Goal: Information Seeking & Learning: Compare options

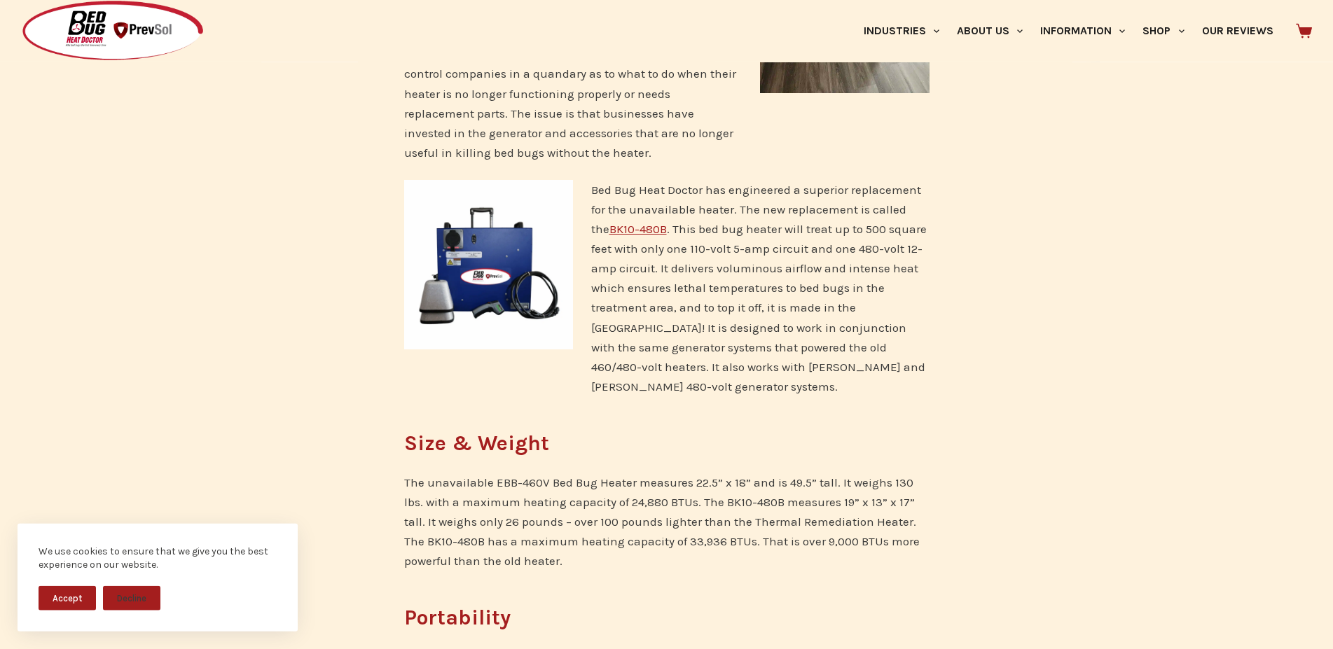
scroll to position [571, 0]
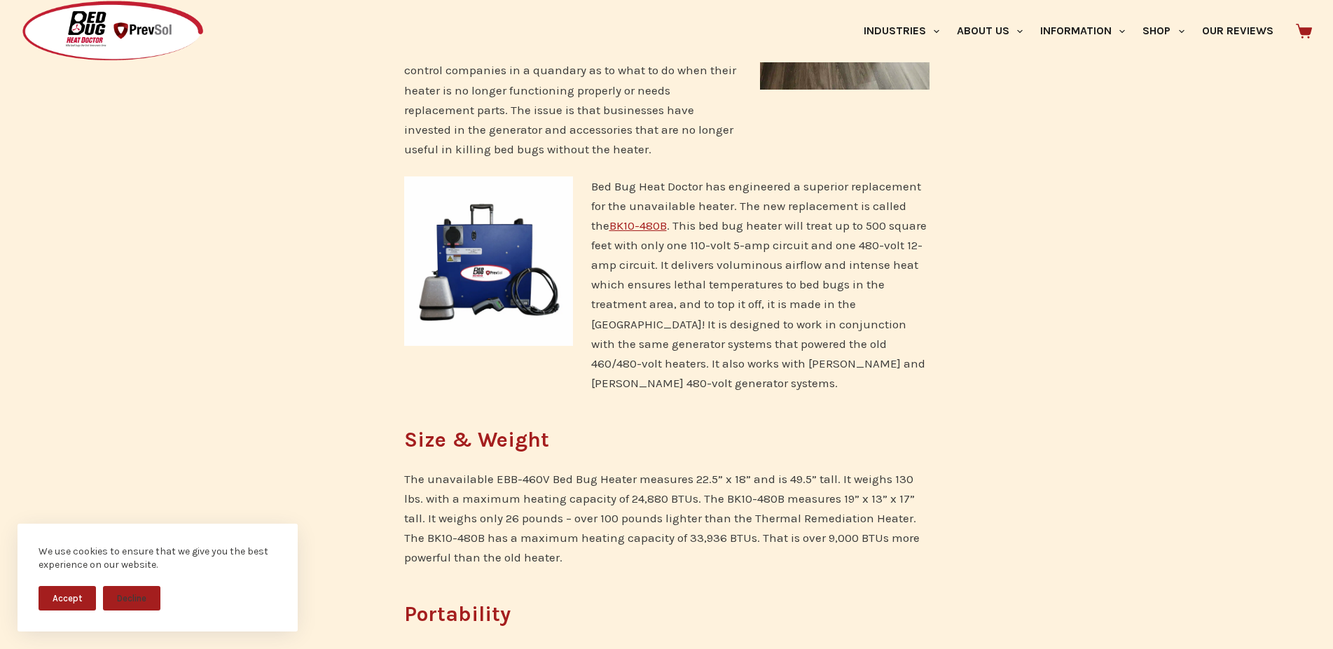
click at [621, 219] on link "BK10-480B" at bounding box center [637, 226] width 57 height 14
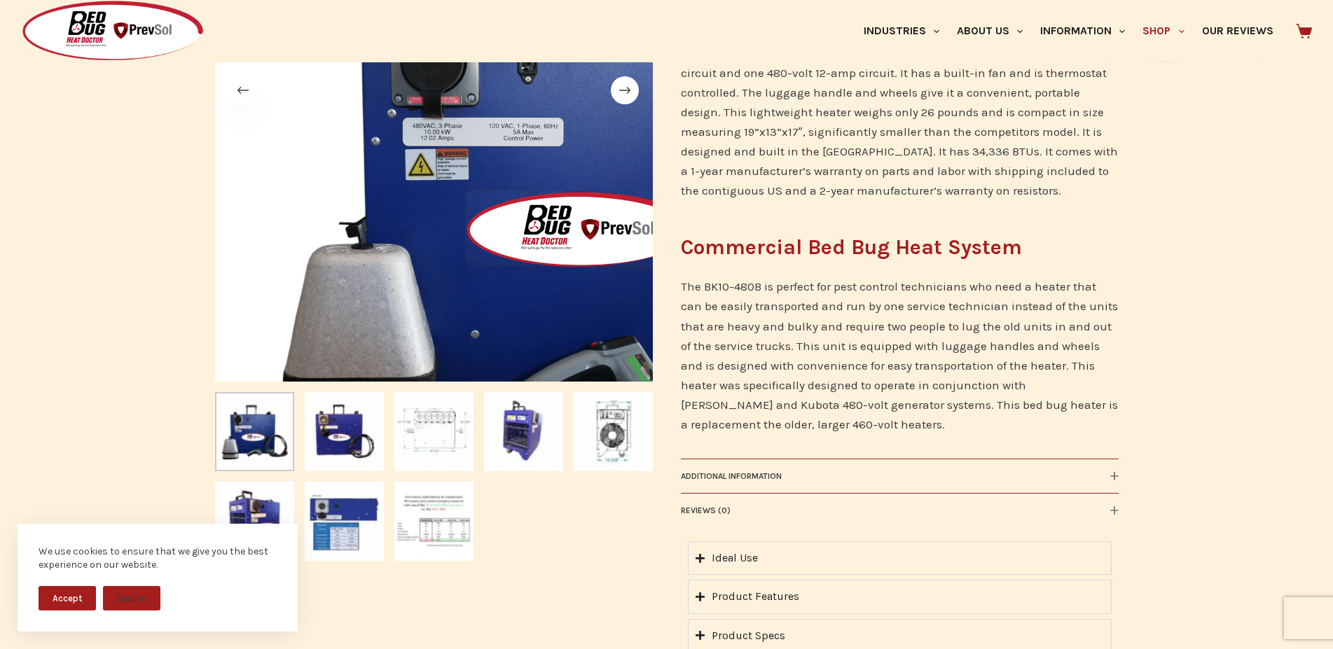
scroll to position [476, 0]
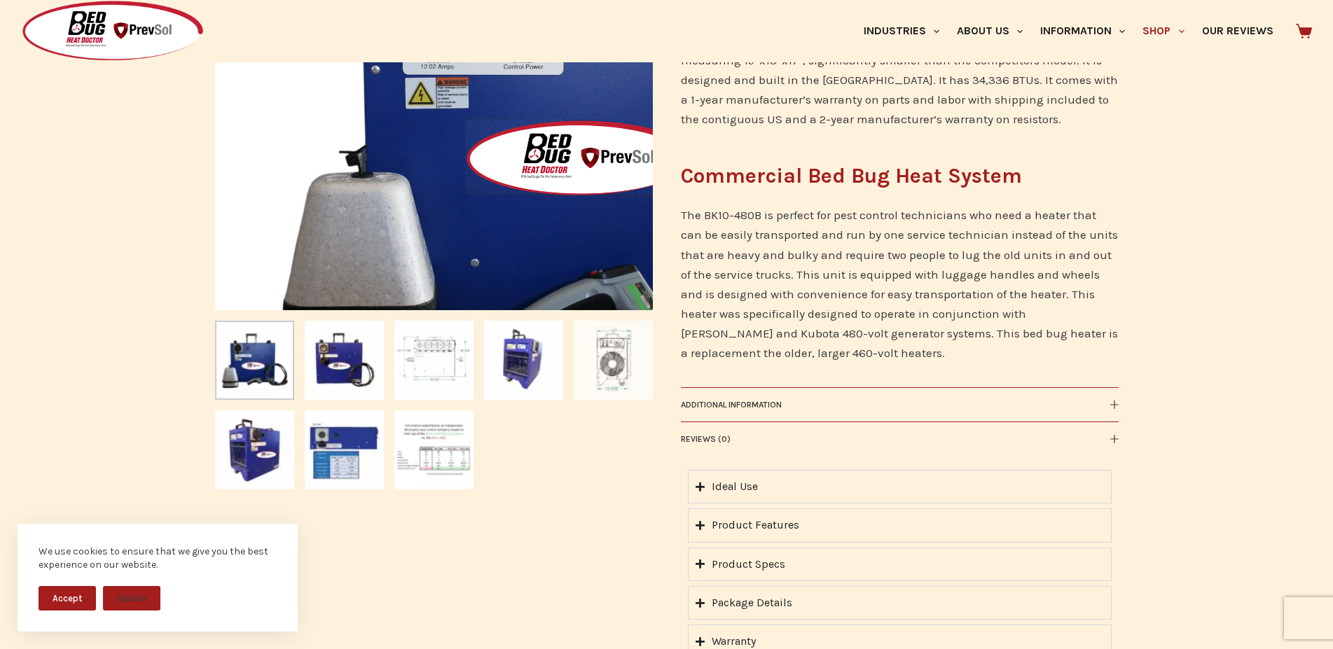
click at [619, 368] on img "Slide 5" at bounding box center [613, 360] width 79 height 79
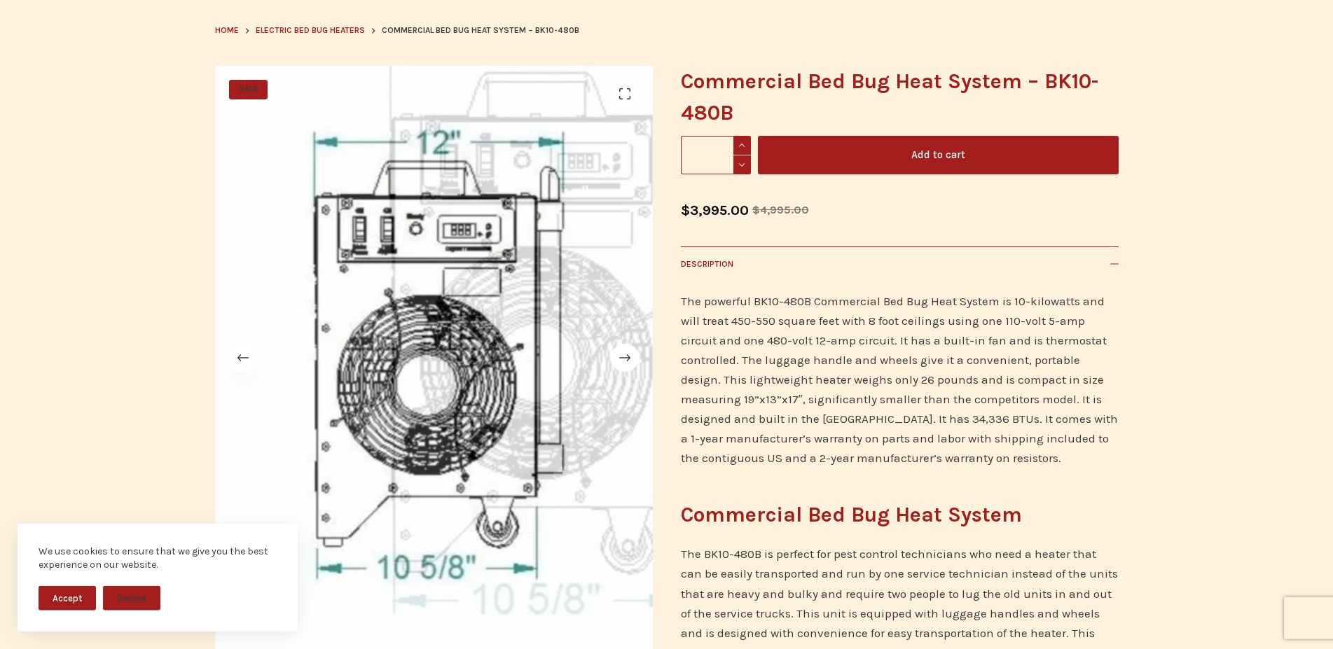
scroll to position [143, 0]
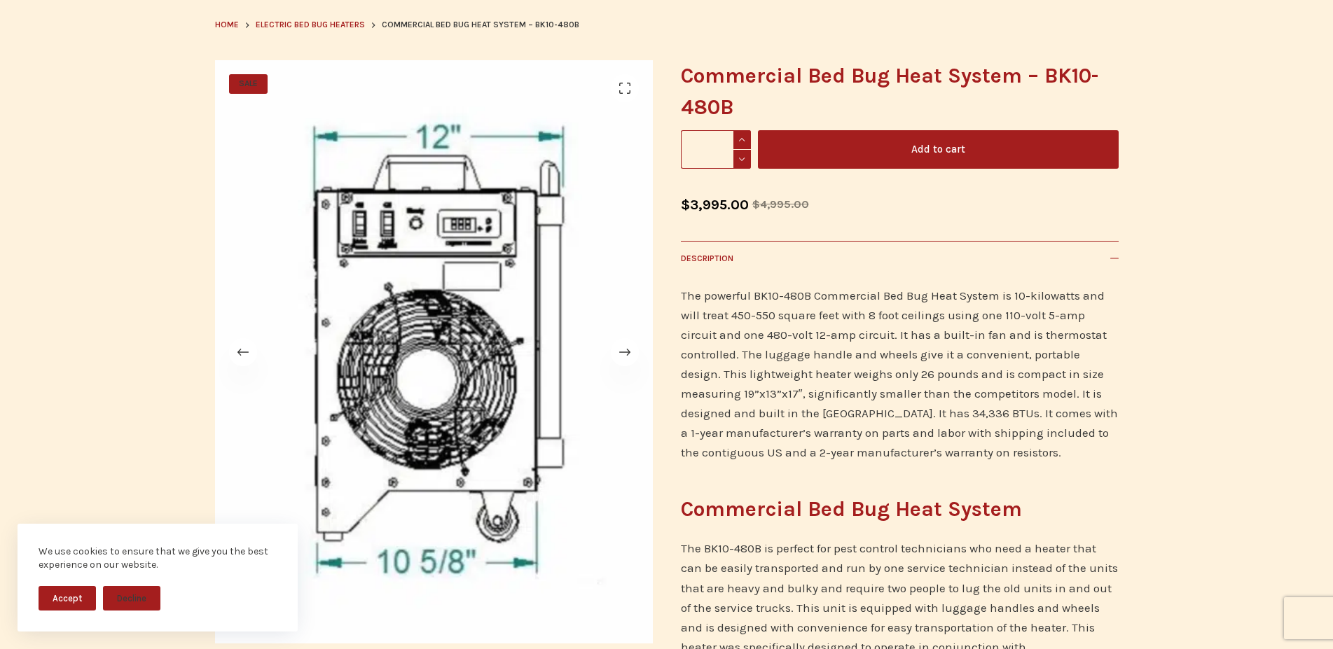
click at [70, 607] on button "Accept" at bounding box center [67, 598] width 57 height 25
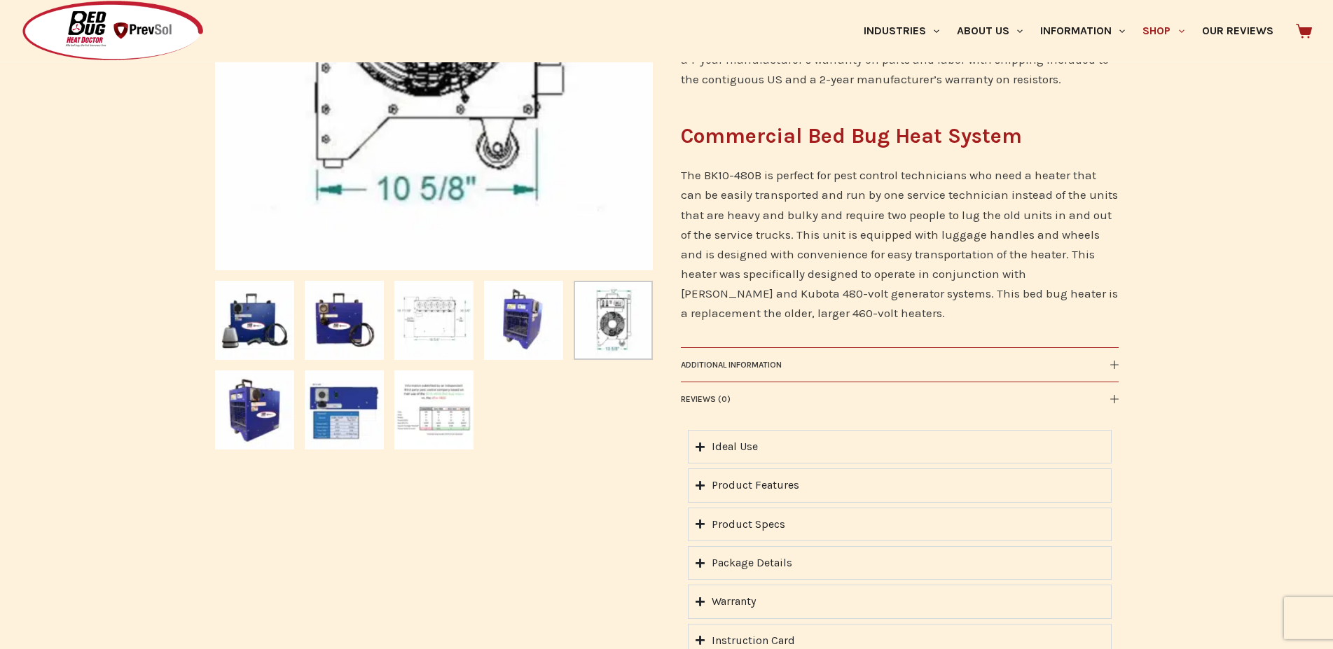
scroll to position [571, 0]
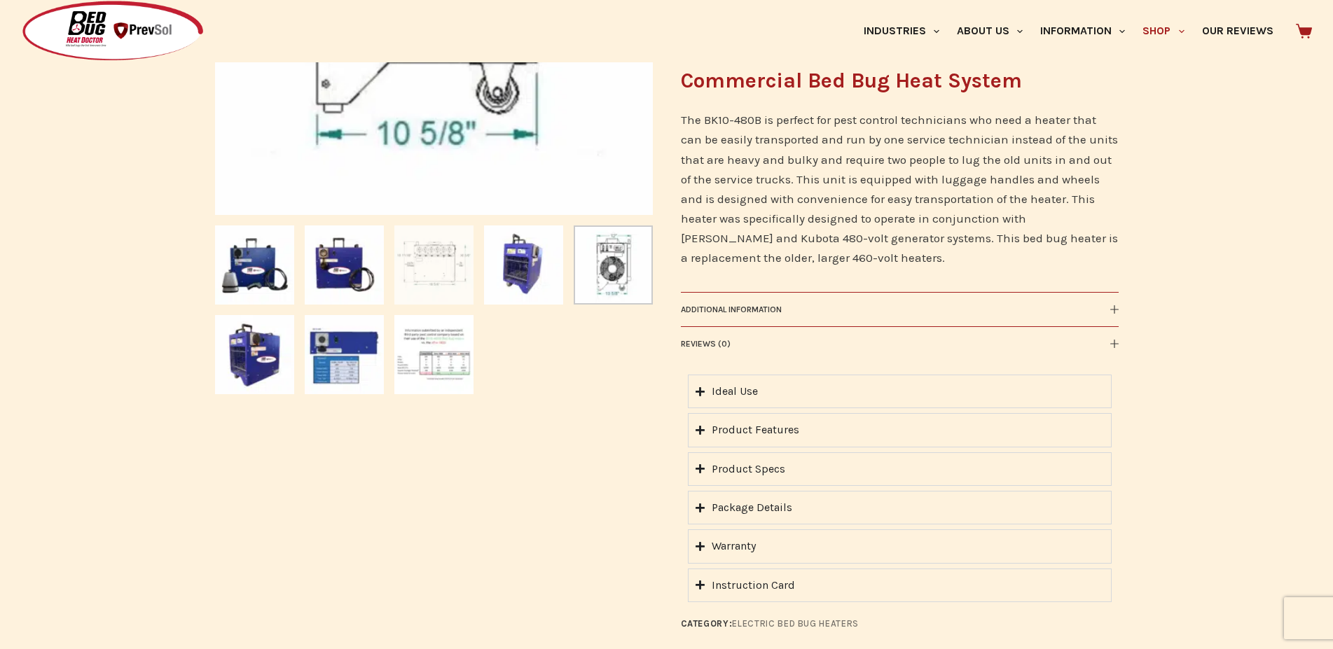
click at [445, 263] on img "Slide 3" at bounding box center [433, 265] width 79 height 79
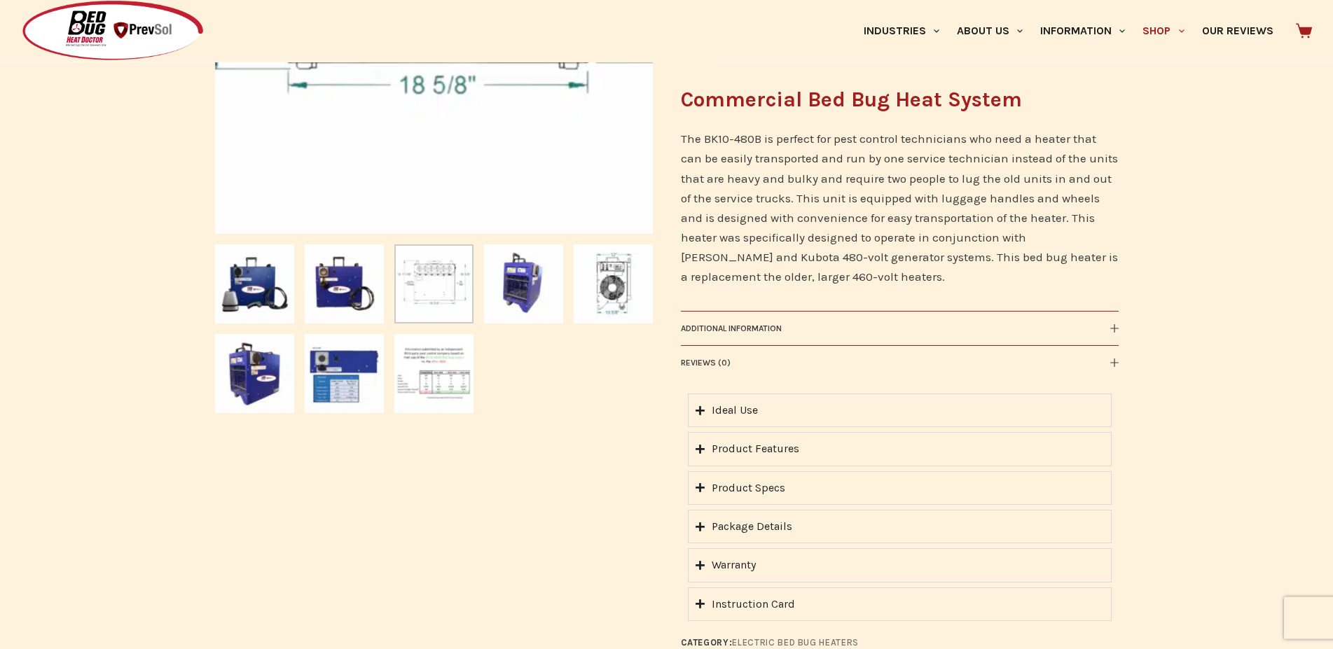
scroll to position [548, 0]
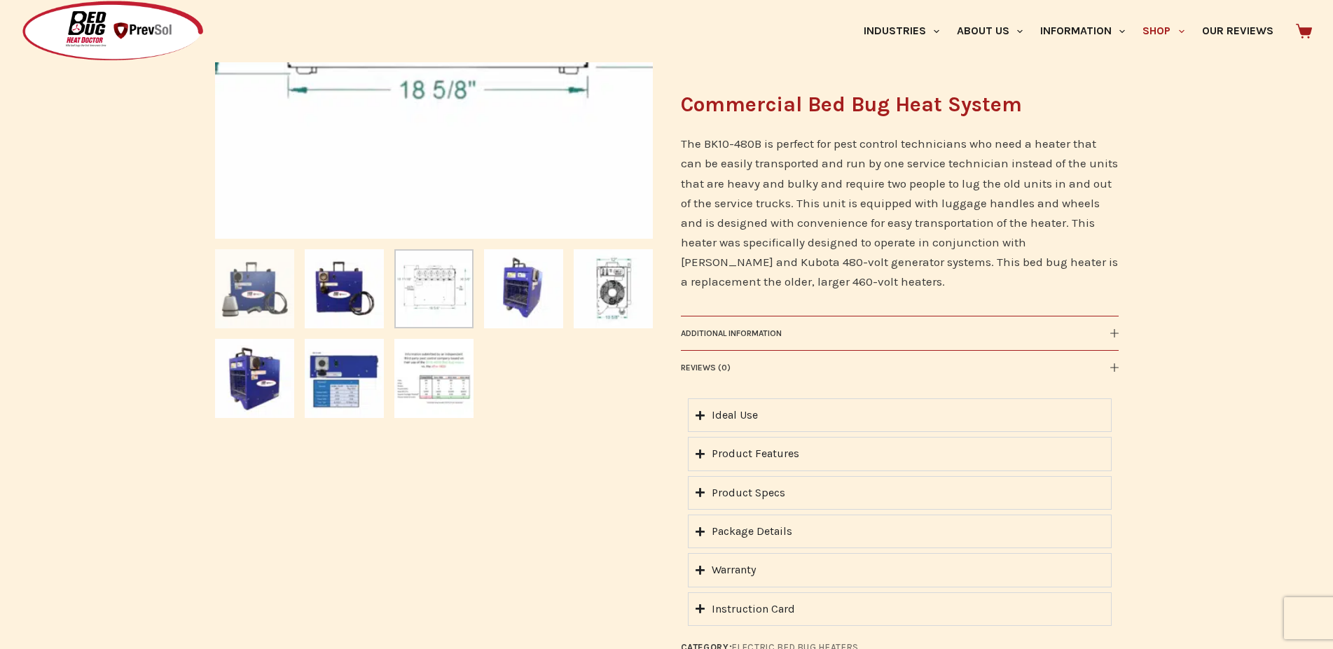
click at [259, 294] on img "Slide 1" at bounding box center [254, 288] width 79 height 79
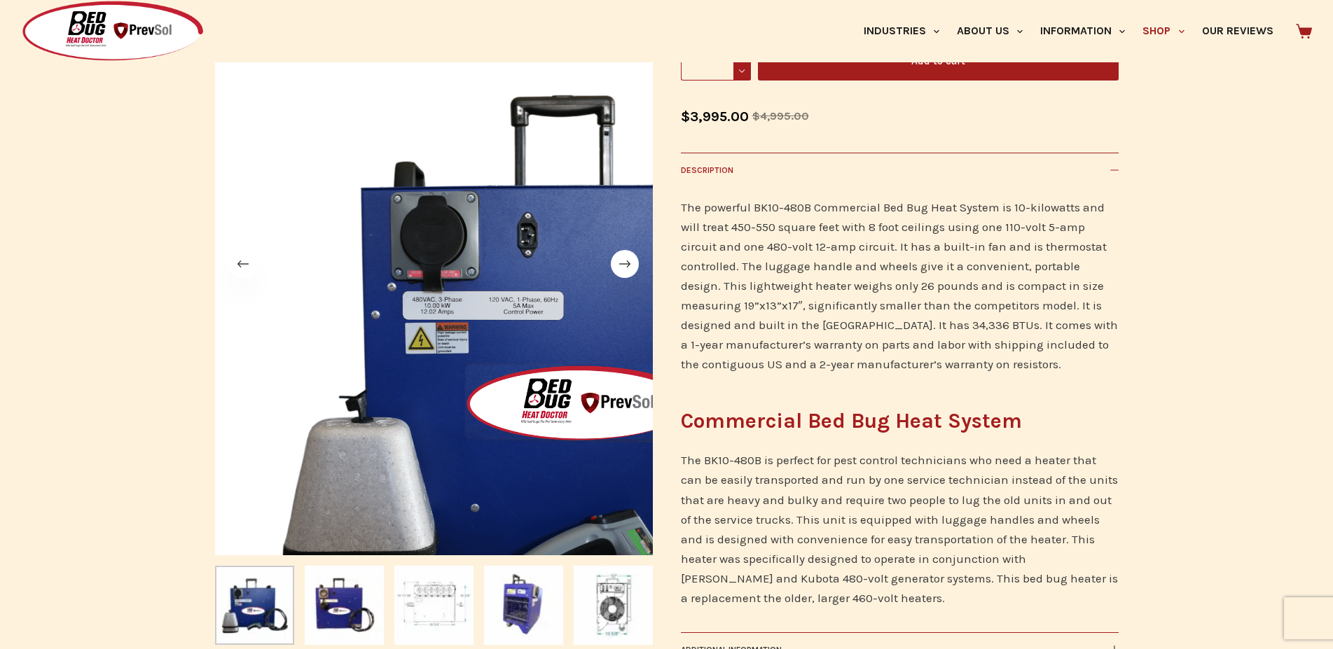
scroll to position [262, 0]
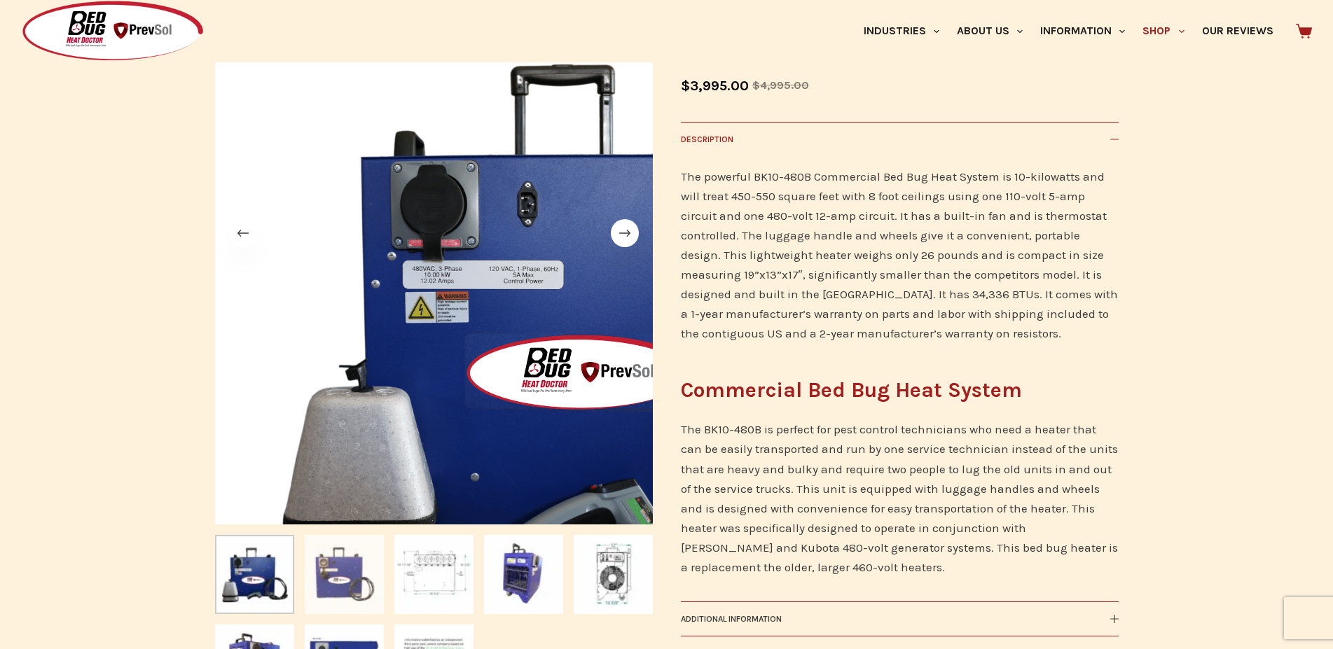
click at [349, 589] on img "Slide 2" at bounding box center [344, 574] width 79 height 79
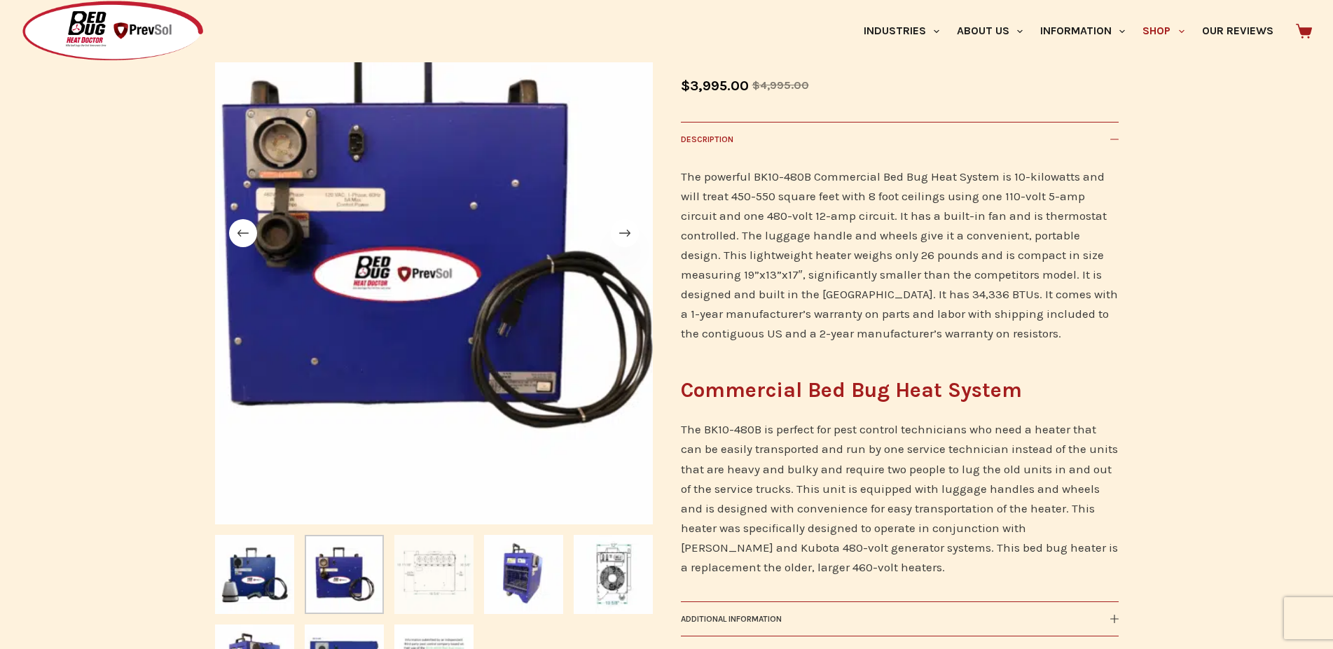
click at [426, 596] on img "Slide 3" at bounding box center [433, 574] width 79 height 79
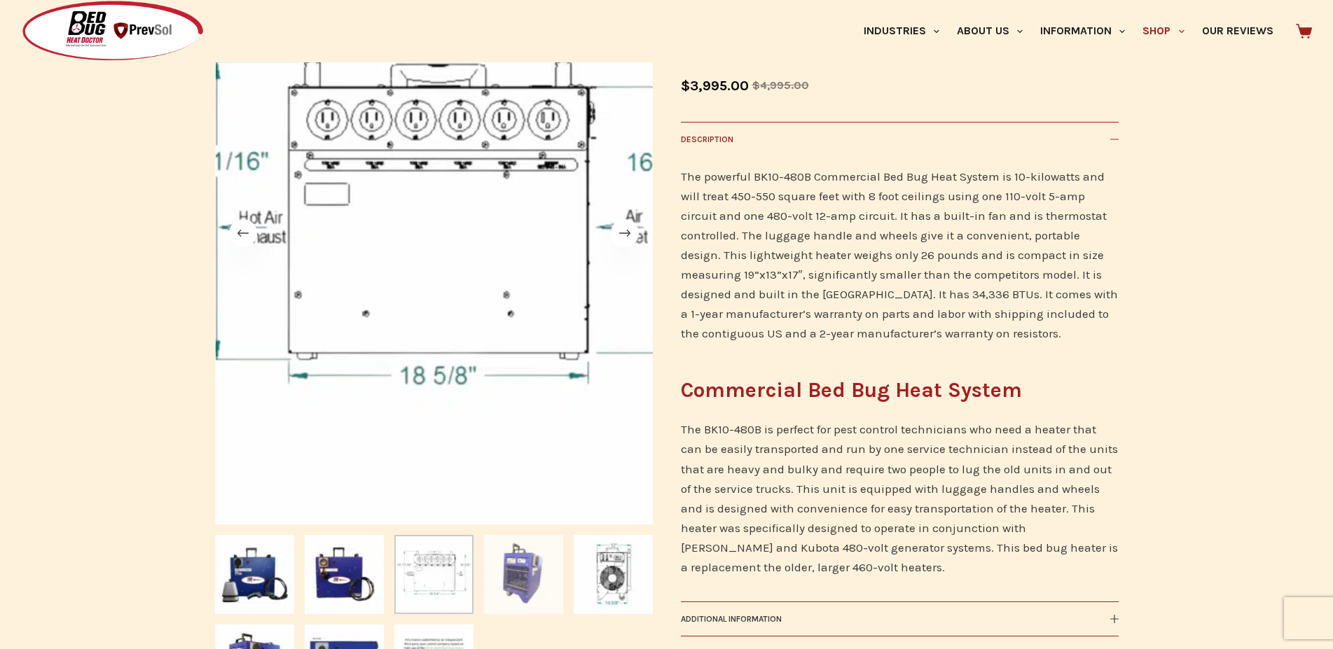
click at [503, 592] on img "Slide 4" at bounding box center [523, 574] width 79 height 79
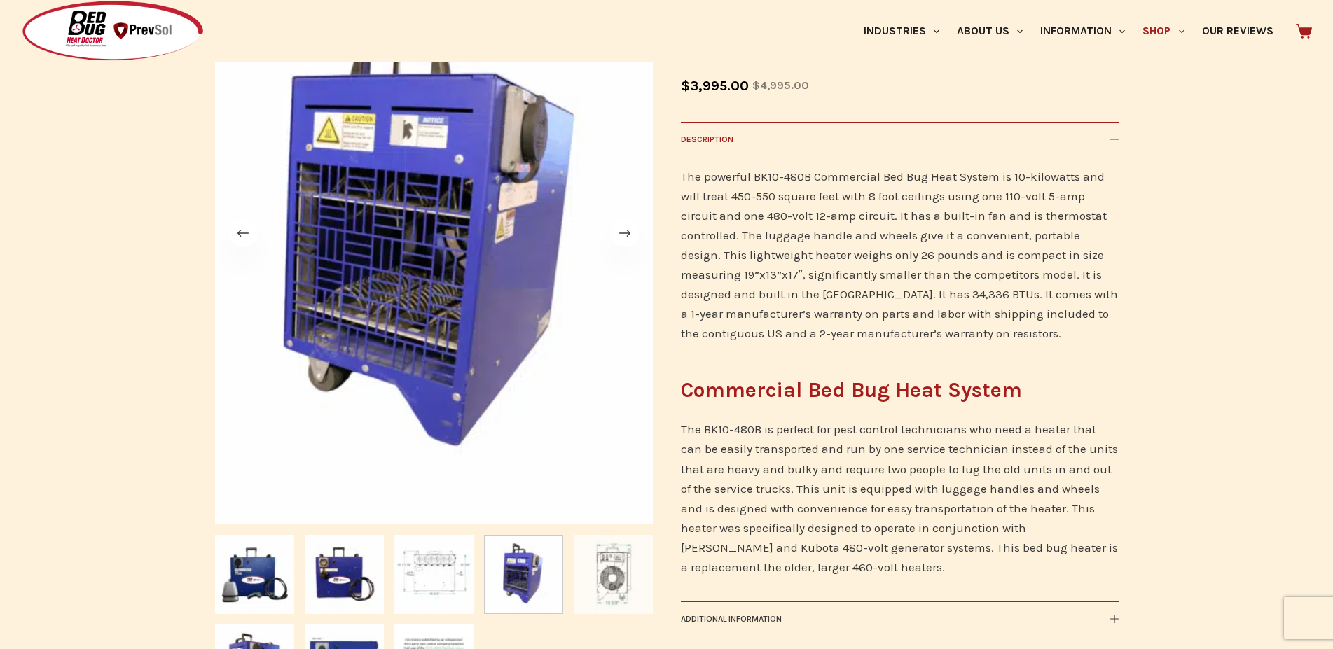
click at [616, 591] on img "Slide 5" at bounding box center [613, 574] width 79 height 79
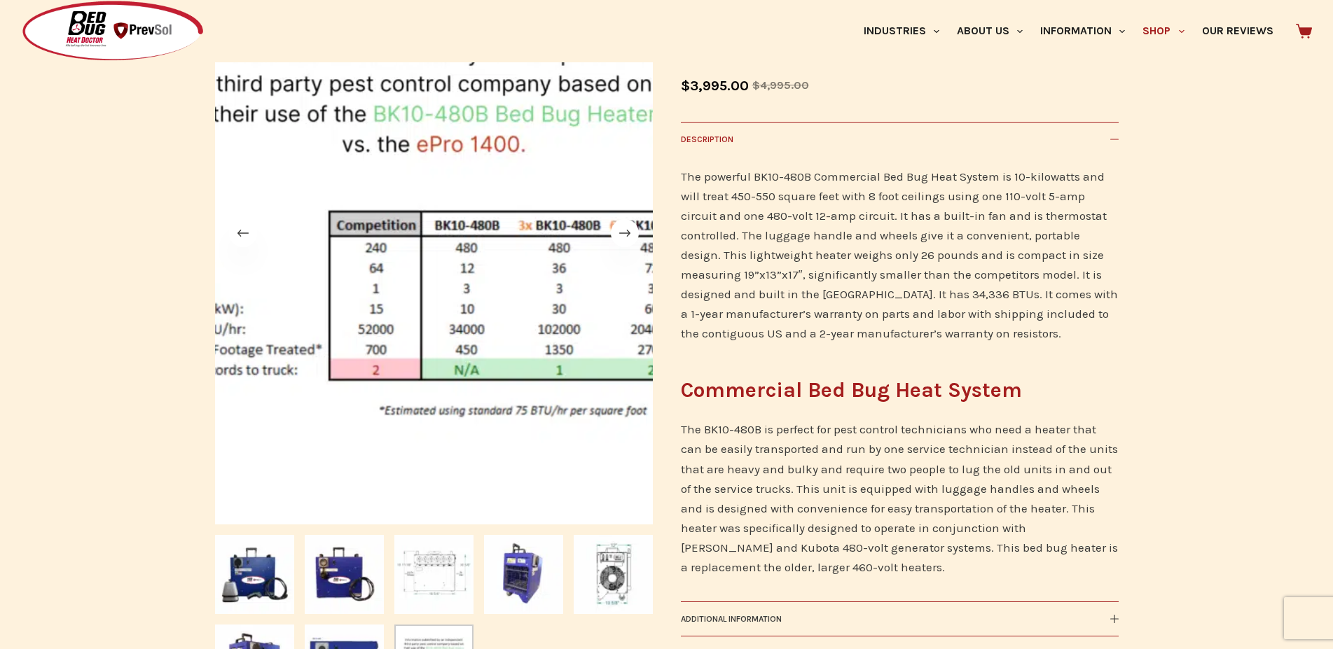
click at [1259, 181] on div "SALE 🔍 Commercial Bed Bug Heat System – BK10-480B Commercial Bed Bug Heat Syste…" at bounding box center [666, 441] width 1333 height 1000
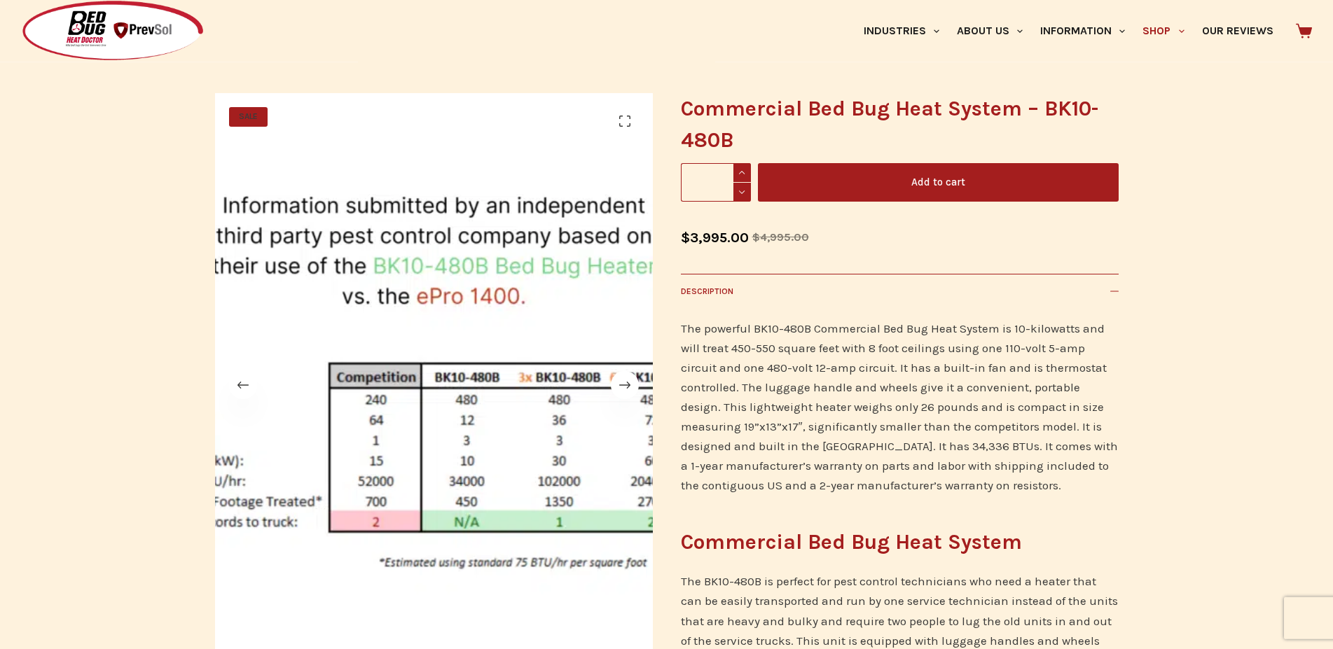
scroll to position [0, 0]
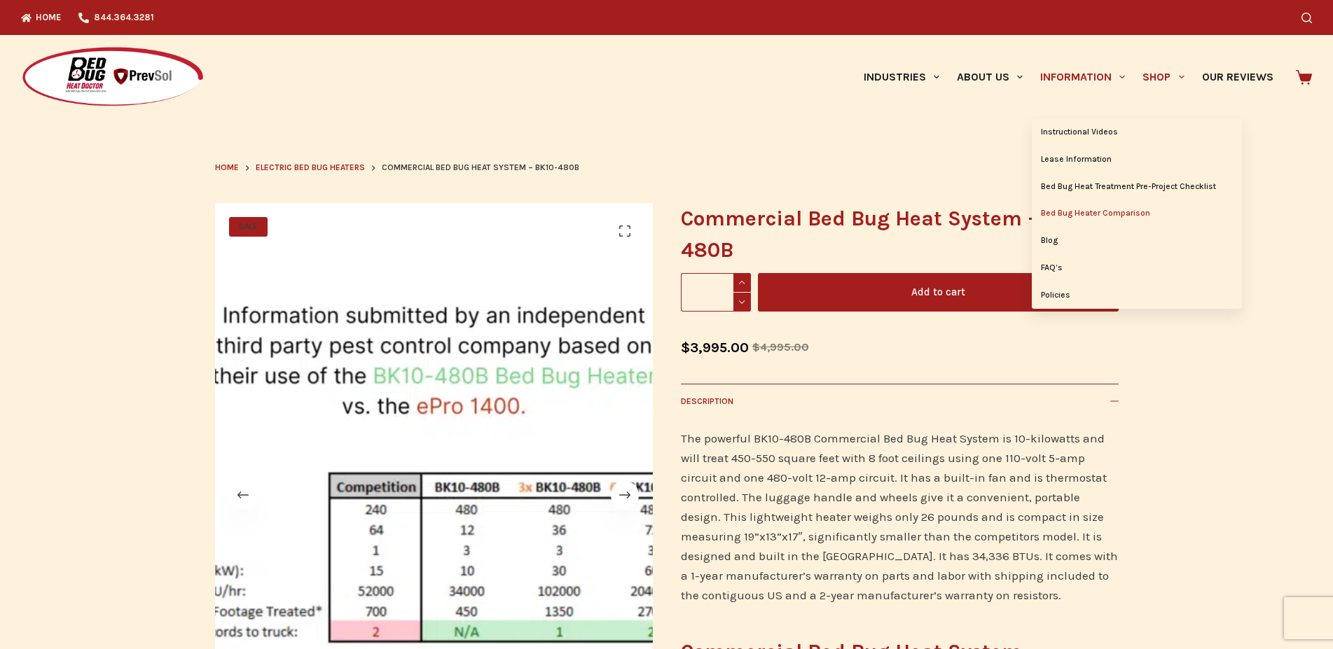
click at [1088, 214] on link "Bed Bug Heater Comparison" at bounding box center [1137, 213] width 210 height 27
